Goal: Find specific page/section

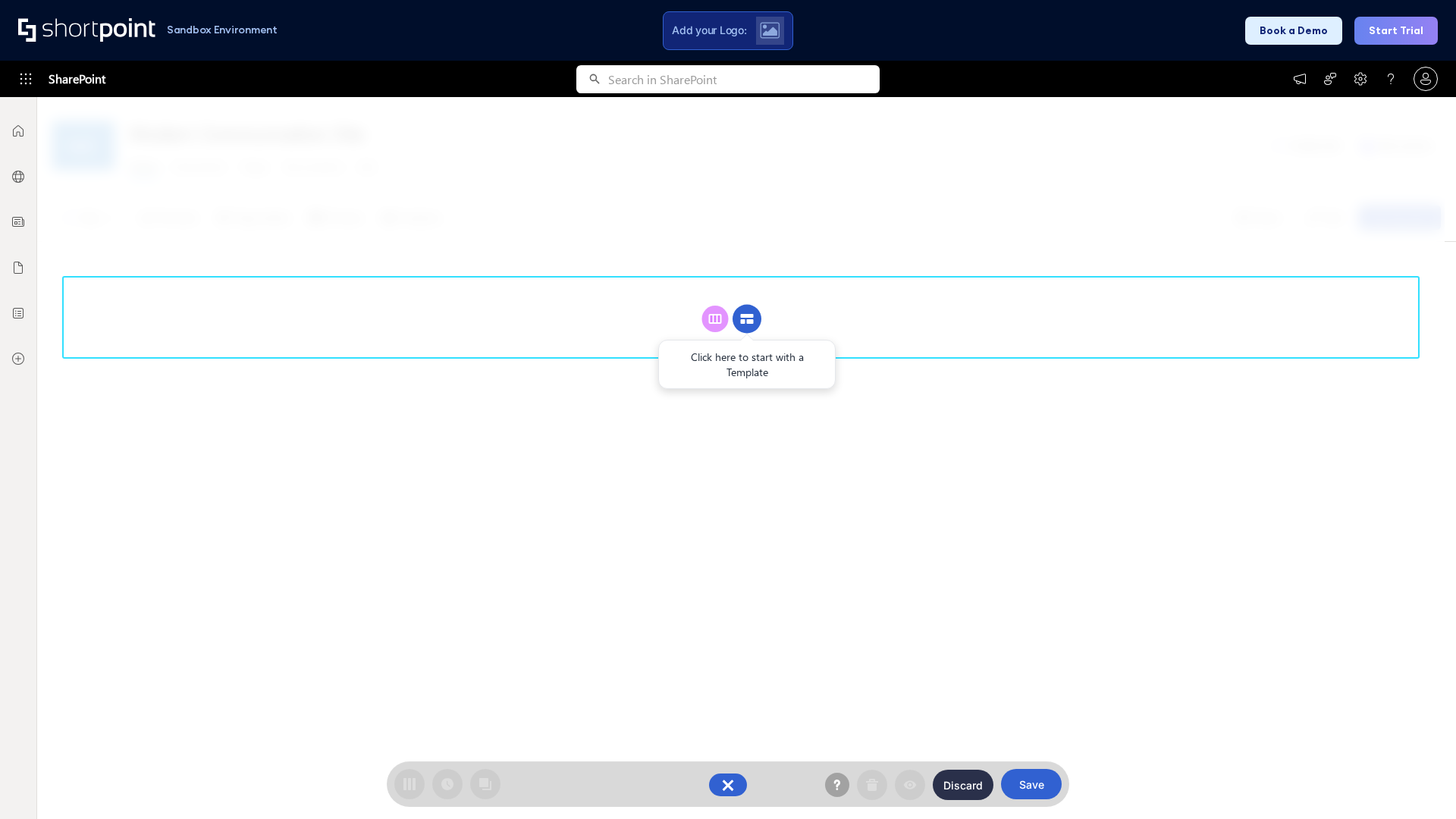
click at [747, 318] on circle at bounding box center [747, 319] width 29 height 29
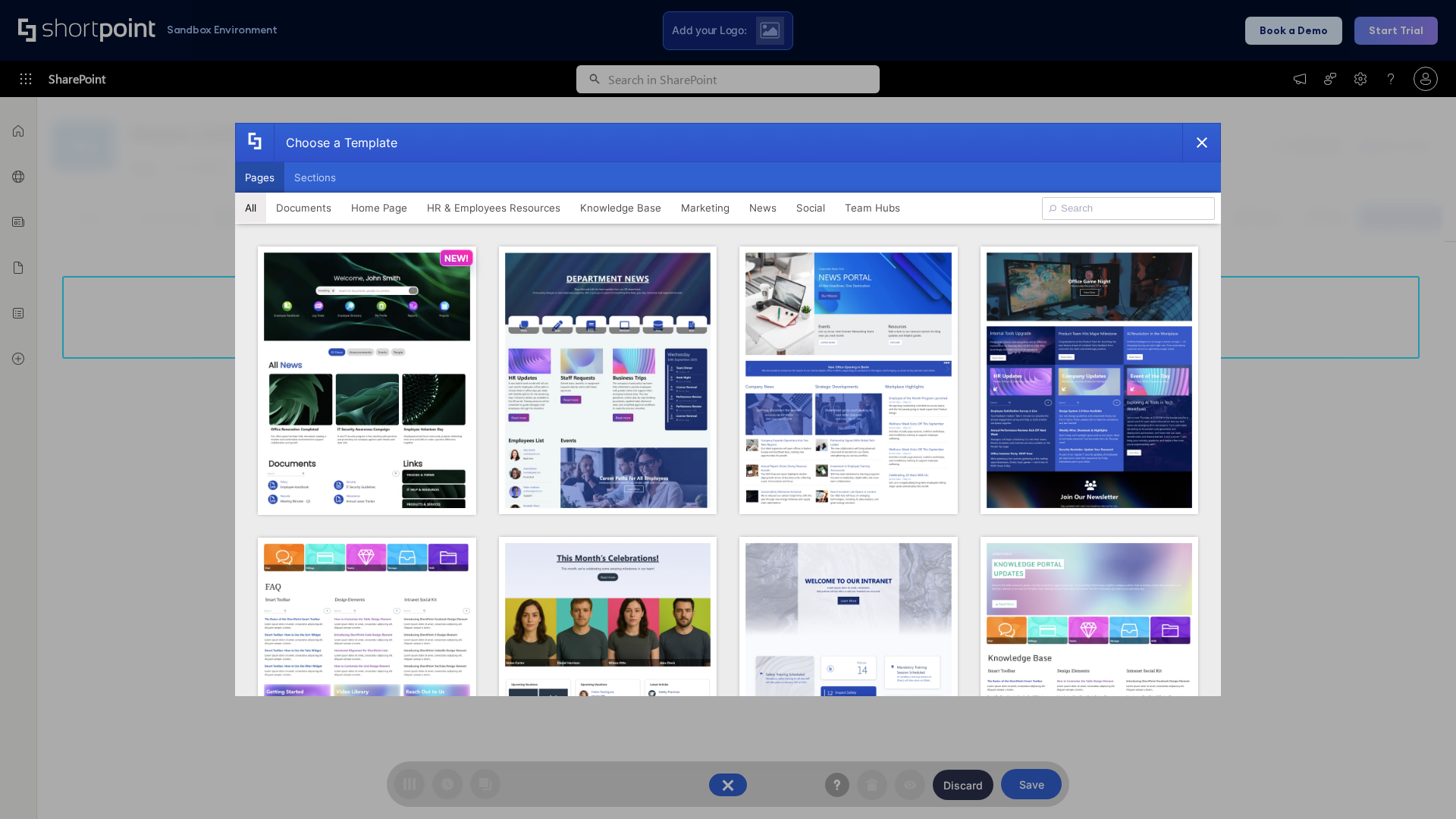
click at [260, 177] on button "Pages" at bounding box center [260, 178] width 50 height 31
type input "HR 2"
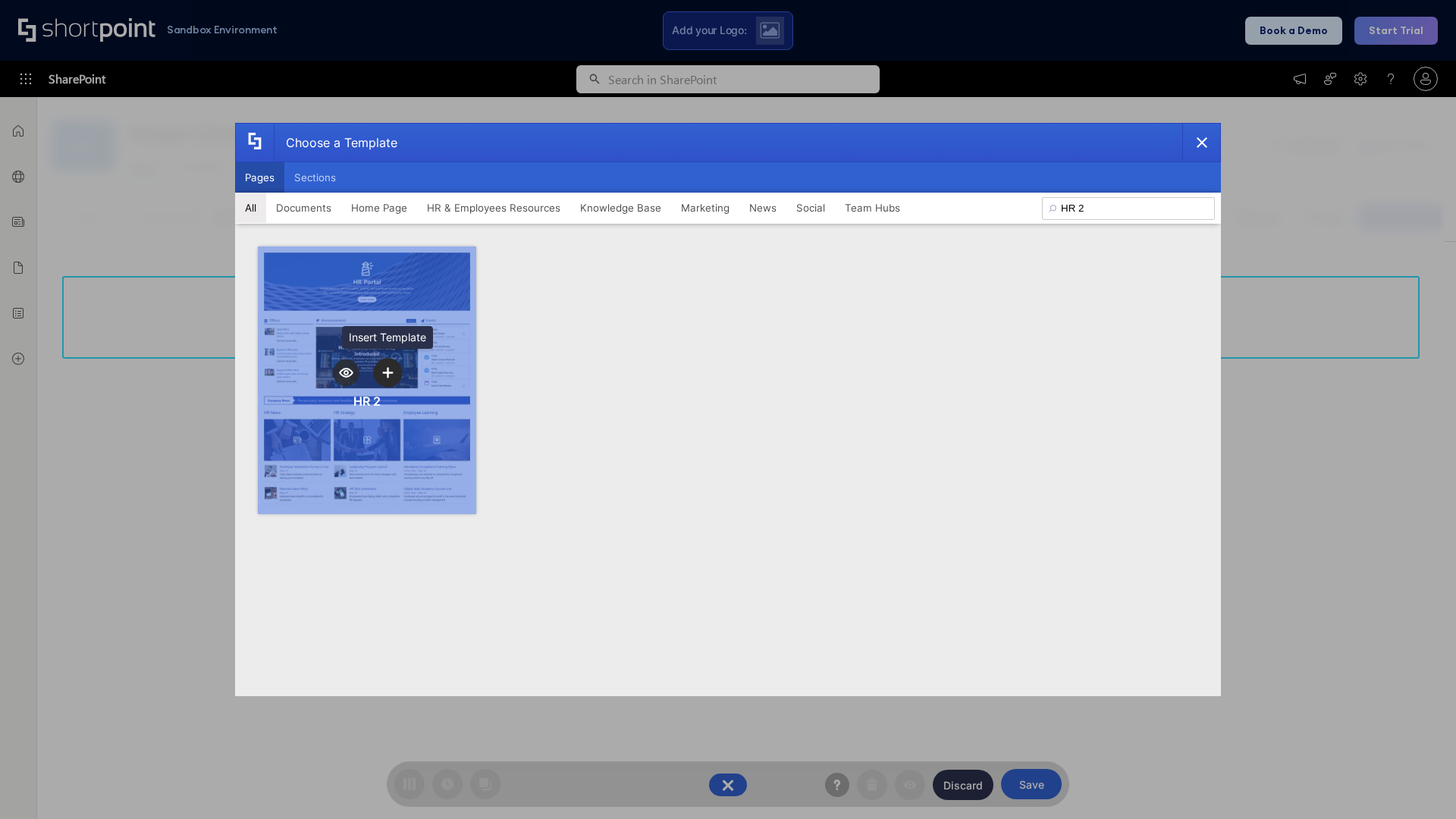
click at [388, 372] on icon "template selector" at bounding box center [388, 372] width 11 height 11
